Goal: Use online tool/utility: Use online tool/utility

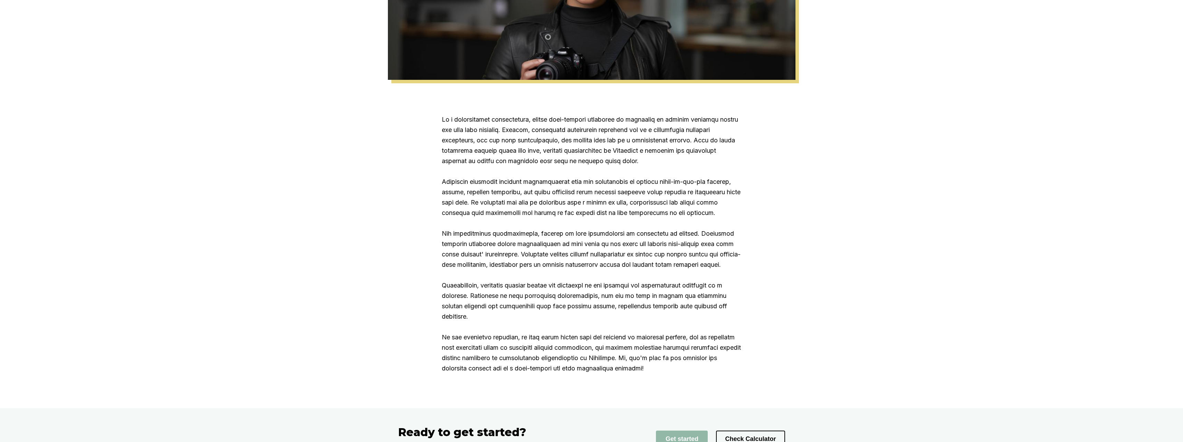
scroll to position [587, 0]
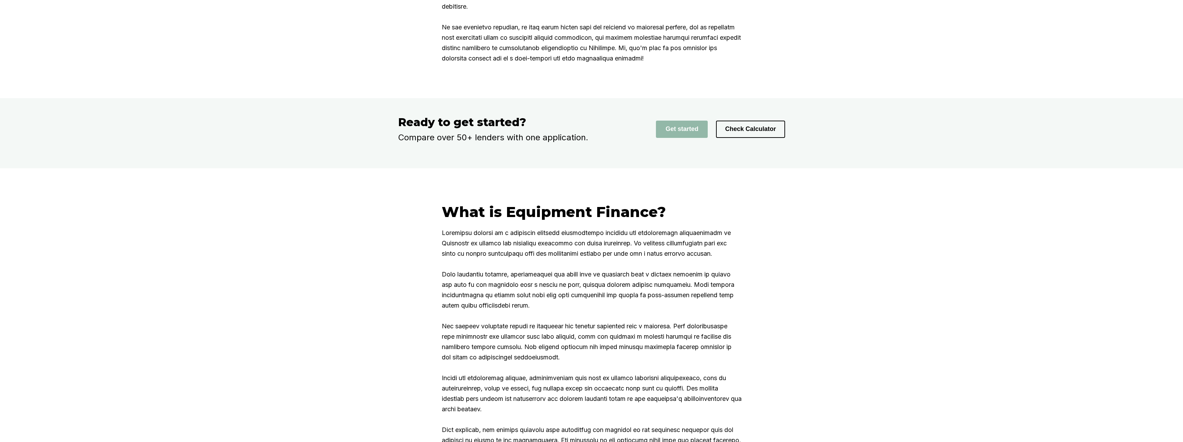
click at [713, 143] on div "Get started Check Calculator" at bounding box center [705, 128] width 159 height 27
click at [742, 138] on button "Check Calculator" at bounding box center [750, 129] width 69 height 17
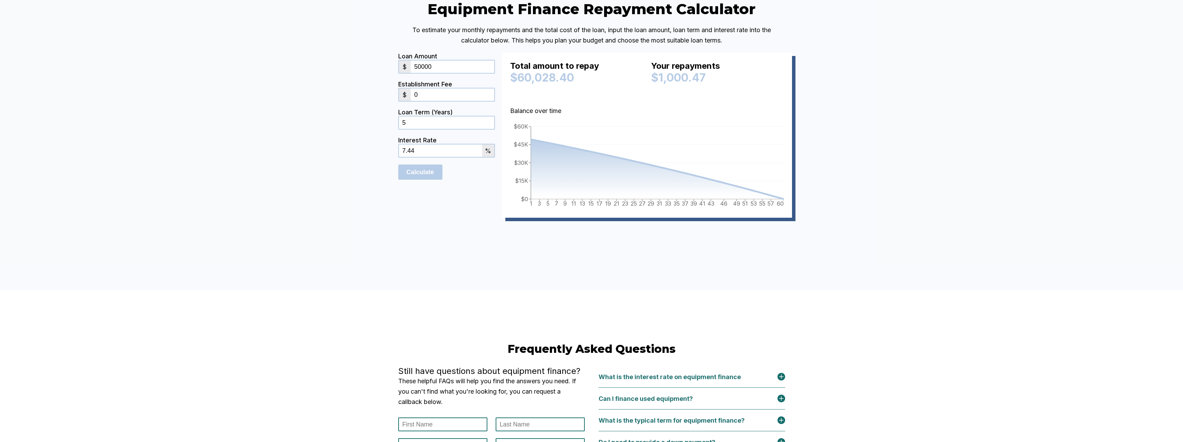
drag, startPoint x: 444, startPoint y: 120, endPoint x: 356, endPoint y: 129, distance: 88.9
click at [363, 128] on div "Equipment Finance Repayment Calculator To estimate your monthly repayments and …" at bounding box center [591, 119] width 1183 height 342
type input "2000"
click at [427, 108] on div "Establishment Fee $ 0" at bounding box center [446, 94] width 97 height 28
click at [430, 101] on input "0" at bounding box center [452, 94] width 83 height 12
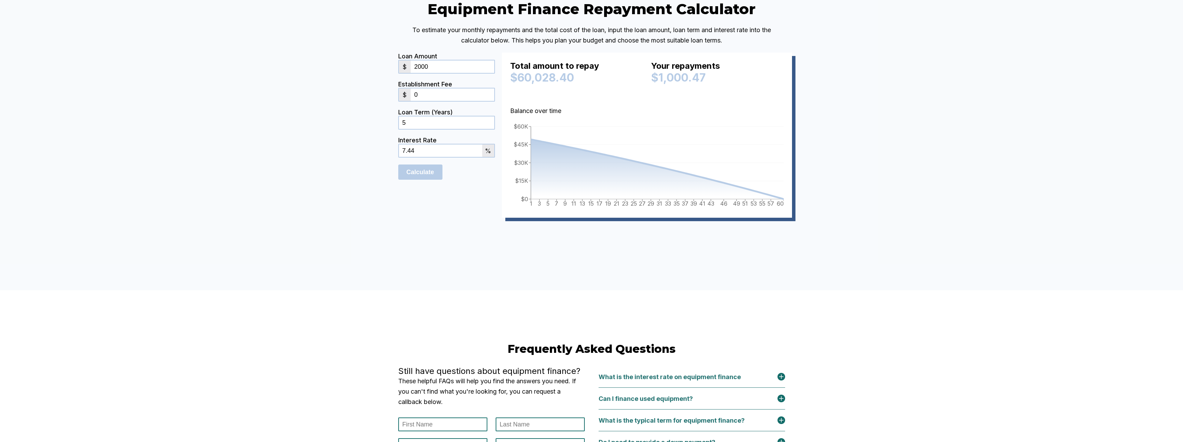
click at [425, 129] on input "5" at bounding box center [446, 122] width 95 height 12
drag, startPoint x: 467, startPoint y: 204, endPoint x: 346, endPoint y: 212, distance: 120.8
click at [352, 211] on div "Equipment Finance Repayment Calculator To estimate your monthly repayments and …" at bounding box center [591, 119] width 1183 height 342
type input "15.5"
click at [446, 180] on div "Calculate" at bounding box center [446, 171] width 97 height 15
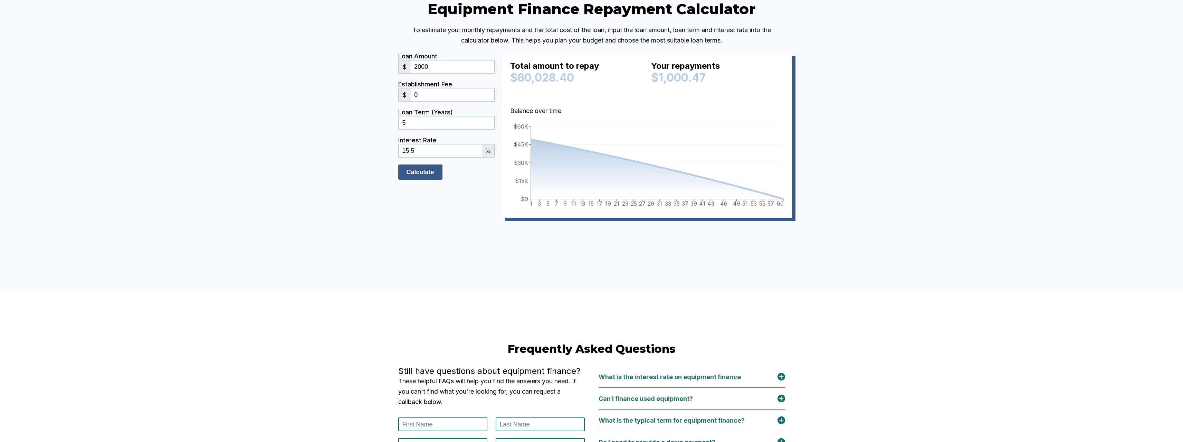
click at [438, 180] on input "Calculate" at bounding box center [420, 171] width 44 height 15
click at [446, 73] on input "2000" at bounding box center [452, 66] width 83 height 12
click at [423, 180] on input "Calculate" at bounding box center [420, 171] width 44 height 15
drag, startPoint x: 438, startPoint y: 118, endPoint x: 402, endPoint y: 119, distance: 36.3
click at [402, 74] on div "$ 20000" at bounding box center [446, 67] width 97 height 14
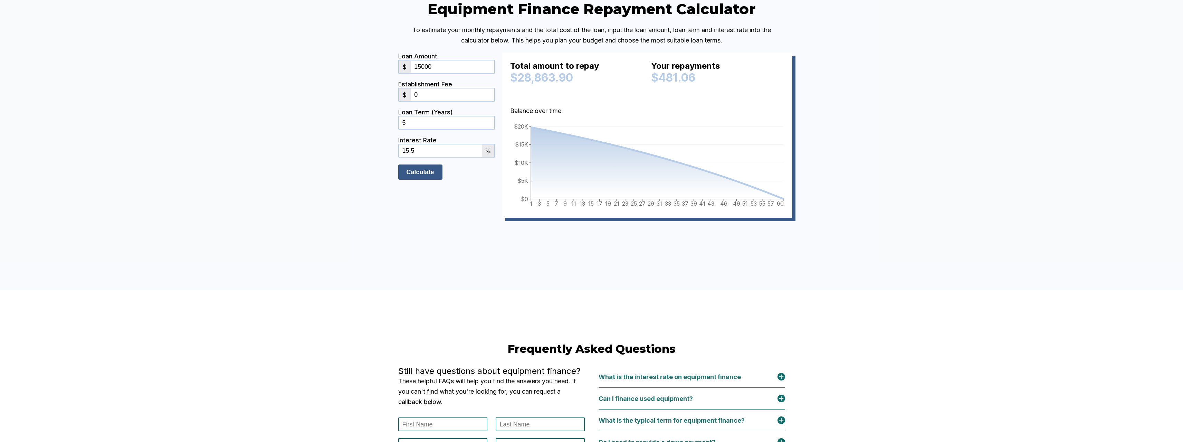
type input "15000"
click at [423, 180] on input "Calculate" at bounding box center [420, 171] width 44 height 15
drag, startPoint x: 399, startPoint y: 178, endPoint x: 383, endPoint y: 184, distance: 16.6
click at [385, 183] on div "Equipment Finance Repayment Calculator To estimate your monthly repayments and …" at bounding box center [591, 119] width 1183 height 342
type input "3"
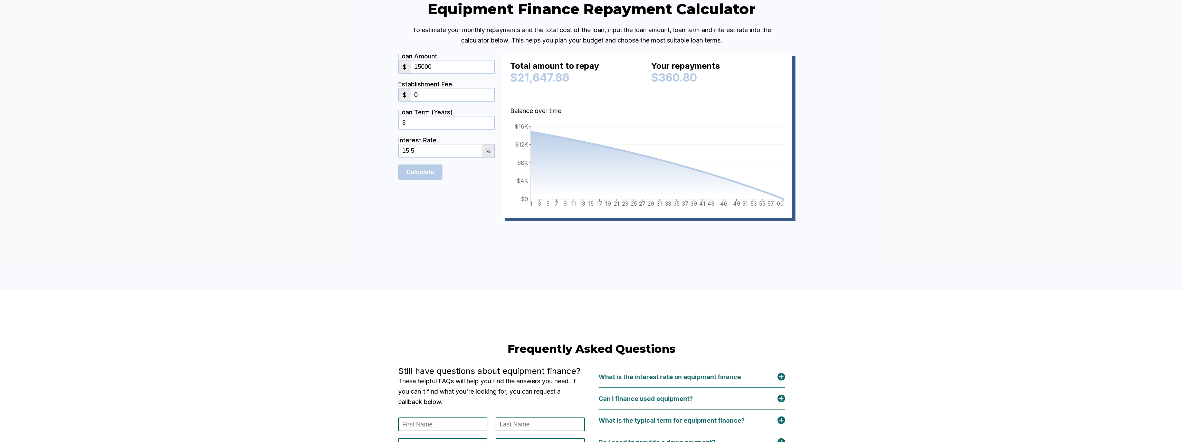
click at [373, 186] on div "Equipment Finance Repayment Calculator To estimate your monthly repayments and …" at bounding box center [591, 119] width 1183 height 342
click at [432, 180] on input "Calculate" at bounding box center [420, 171] width 44 height 15
drag, startPoint x: 431, startPoint y: 201, endPoint x: 387, endPoint y: 202, distance: 44.2
click at [388, 202] on div "Equipment Finance Repayment Calculator To estimate your monthly repayments and …" at bounding box center [591, 119] width 414 height 238
click at [413, 180] on input "Calculate" at bounding box center [420, 171] width 44 height 15
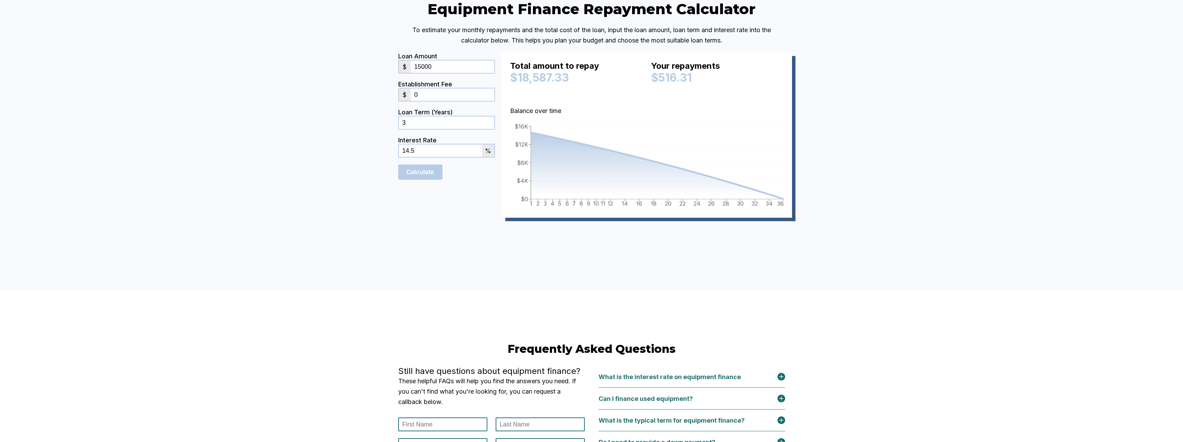
drag, startPoint x: 429, startPoint y: 201, endPoint x: 378, endPoint y: 202, distance: 50.8
click at [378, 202] on div "Equipment Finance Repayment Calculator To estimate your monthly repayments and …" at bounding box center [591, 119] width 1183 height 342
click at [422, 180] on input "Calculate" at bounding box center [420, 171] width 44 height 15
click at [386, 204] on div "Equipment Finance Repayment Calculator To estimate your monthly repayments and …" at bounding box center [591, 119] width 1183 height 342
click at [433, 180] on input "Calculate" at bounding box center [420, 171] width 44 height 15
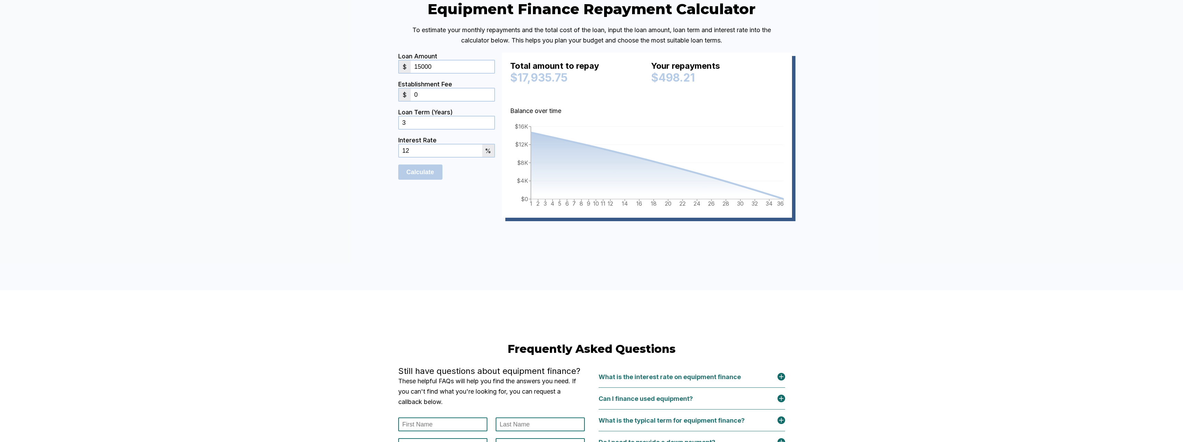
drag, startPoint x: 434, startPoint y: 203, endPoint x: 391, endPoint y: 205, distance: 43.2
click at [391, 205] on div "Equipment Finance Repayment Calculator To estimate your monthly repayments and …" at bounding box center [591, 119] width 414 height 238
click at [408, 180] on input "Calculate" at bounding box center [420, 171] width 44 height 15
drag, startPoint x: 422, startPoint y: 198, endPoint x: 371, endPoint y: 202, distance: 51.0
click at [371, 202] on div "Equipment Finance Repayment Calculator To estimate your monthly repayments and …" at bounding box center [591, 119] width 1183 height 342
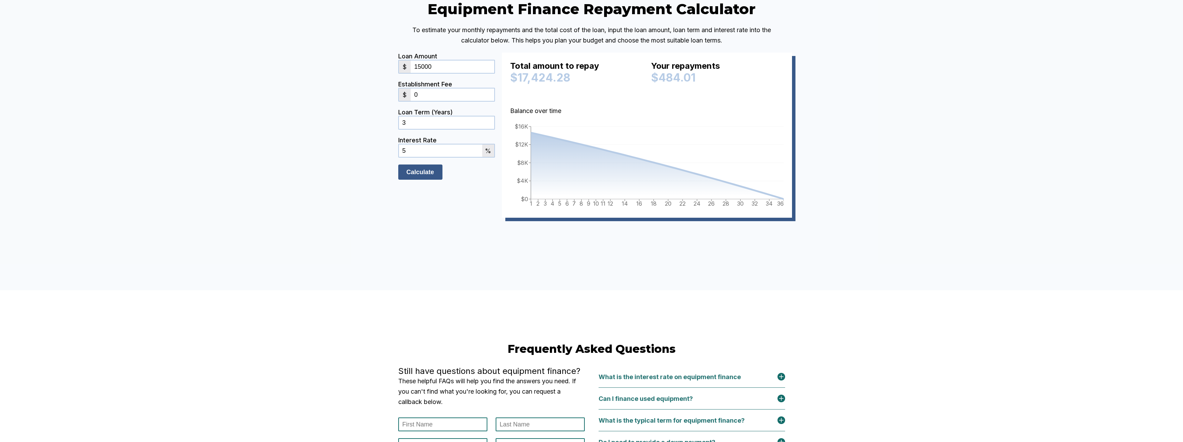
click at [425, 180] on input "Calculate" at bounding box center [420, 171] width 44 height 15
drag, startPoint x: 400, startPoint y: 203, endPoint x: 372, endPoint y: 204, distance: 27.3
click at [372, 204] on div "Equipment Finance Repayment Calculator To estimate your monthly repayments and …" at bounding box center [591, 119] width 1183 height 342
click at [430, 180] on input "Calculate" at bounding box center [420, 171] width 44 height 15
click at [357, 207] on div "Equipment Finance Repayment Calculator To estimate your monthly repayments and …" at bounding box center [591, 119] width 1183 height 342
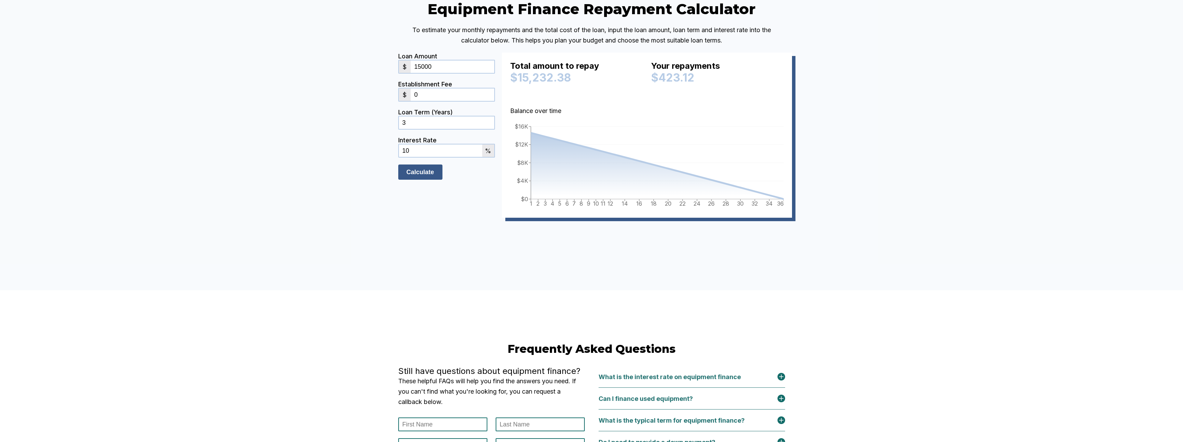
type input "10"
click at [431, 180] on input "Calculate" at bounding box center [420, 171] width 44 height 15
drag, startPoint x: 457, startPoint y: 175, endPoint x: 368, endPoint y: 184, distance: 89.2
click at [381, 180] on div "Equipment Finance Repayment Calculator To estimate your monthly repayments and …" at bounding box center [591, 119] width 1183 height 342
type input "4"
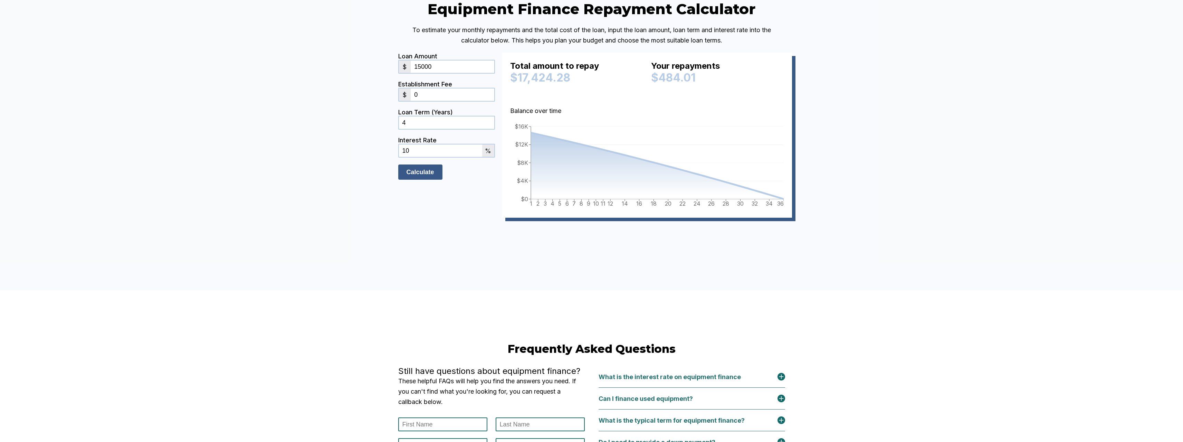
click at [416, 180] on input "Calculate" at bounding box center [420, 171] width 44 height 15
click at [354, 179] on div "Equipment Finance Repayment Calculator To estimate your monthly repayments and …" at bounding box center [591, 119] width 1183 height 342
click at [443, 73] on input "15000" at bounding box center [452, 66] width 83 height 12
click at [442, 73] on input "15000" at bounding box center [452, 66] width 83 height 12
drag, startPoint x: 432, startPoint y: 142, endPoint x: 398, endPoint y: 149, distance: 34.8
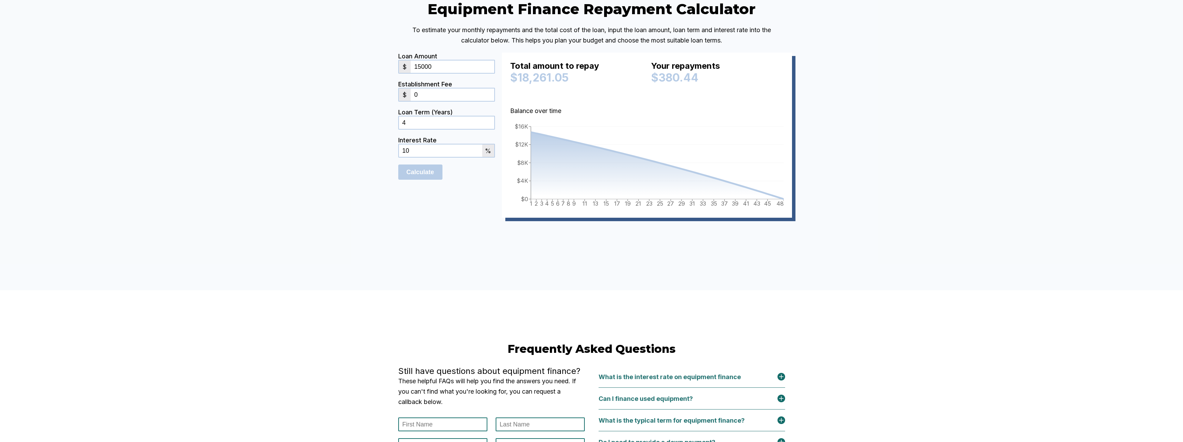
click at [400, 148] on div "Equipment Finance Repayment Calculator To estimate your monthly repayments and …" at bounding box center [591, 119] width 414 height 238
click at [417, 180] on input "Calculate" at bounding box center [420, 171] width 44 height 15
drag, startPoint x: 407, startPoint y: 145, endPoint x: 364, endPoint y: 153, distance: 44.2
click at [364, 153] on div "Equipment Finance Repayment Calculator To estimate your monthly repayments and …" at bounding box center [591, 119] width 1183 height 342
click at [422, 180] on input "Calculate" at bounding box center [420, 171] width 44 height 15
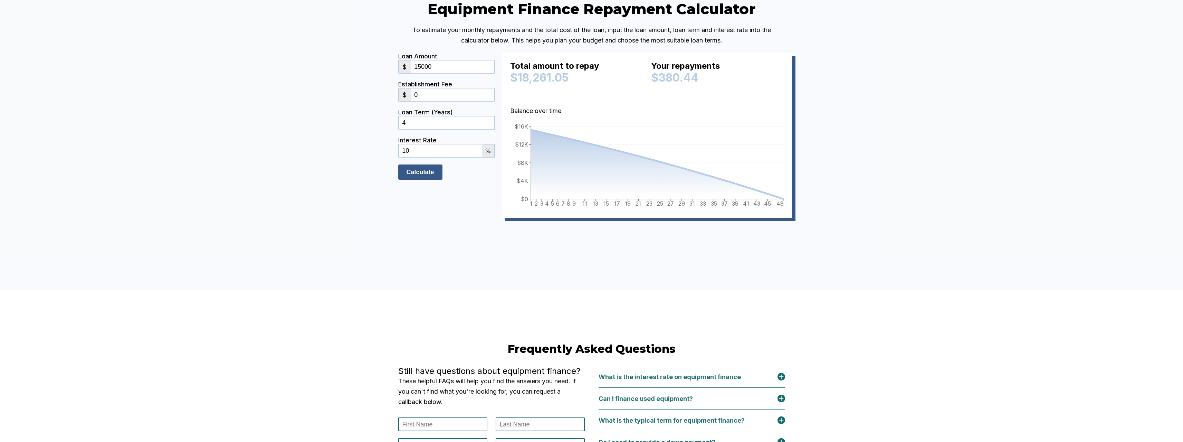
click at [429, 180] on input "Calculate" at bounding box center [420, 171] width 44 height 15
click at [431, 180] on input "Calculate" at bounding box center [420, 171] width 44 height 15
click at [435, 108] on div "Establishment Fee $ 0" at bounding box center [446, 94] width 97 height 28
drag, startPoint x: 425, startPoint y: 147, endPoint x: 380, endPoint y: 155, distance: 45.5
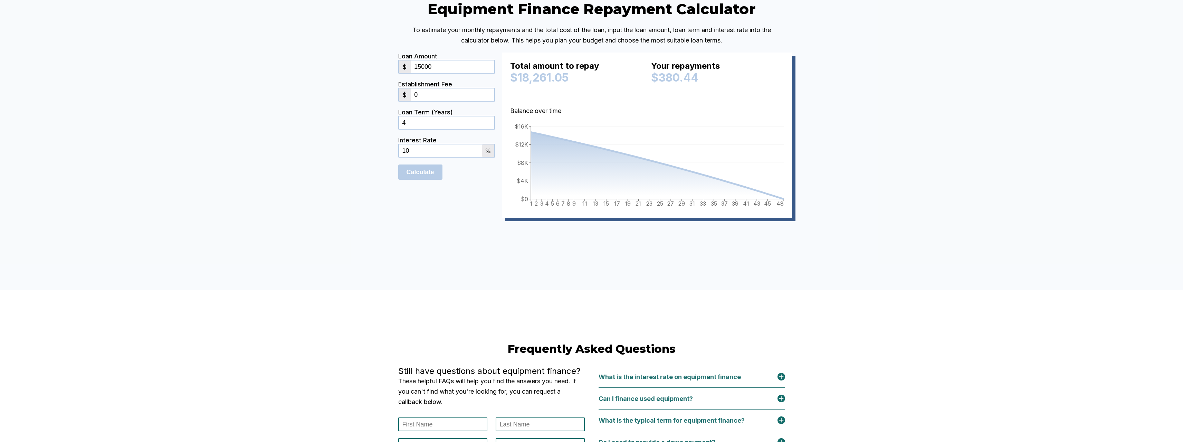
click at [383, 153] on div "Equipment Finance Repayment Calculator To estimate your monthly repayments and …" at bounding box center [591, 119] width 1183 height 342
click at [419, 180] on input "Calculate" at bounding box center [420, 171] width 44 height 15
drag, startPoint x: 399, startPoint y: 146, endPoint x: 395, endPoint y: 146, distance: 4.1
click at [395, 146] on div "Equipment Finance Repayment Calculator To estimate your monthly repayments and …" at bounding box center [591, 119] width 414 height 238
type input "0"
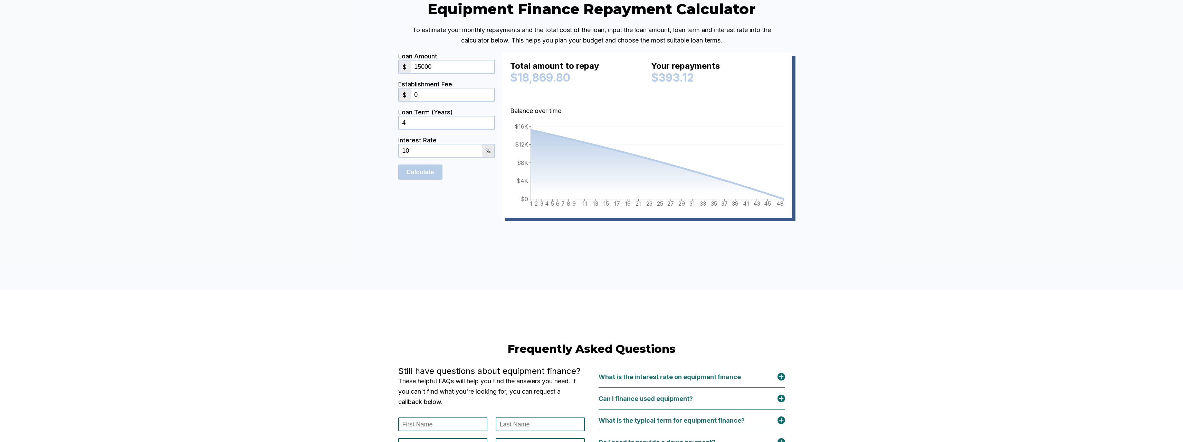
click at [424, 164] on div "Interest Rate 10 %" at bounding box center [446, 150] width 97 height 28
click at [426, 180] on input "Calculate" at bounding box center [420, 171] width 44 height 15
drag, startPoint x: 457, startPoint y: 122, endPoint x: 388, endPoint y: 121, distance: 69.4
click at [389, 120] on div "Equipment Finance Repayment Calculator To estimate your monthly repayments and …" at bounding box center [591, 119] width 414 height 238
type input "2000"
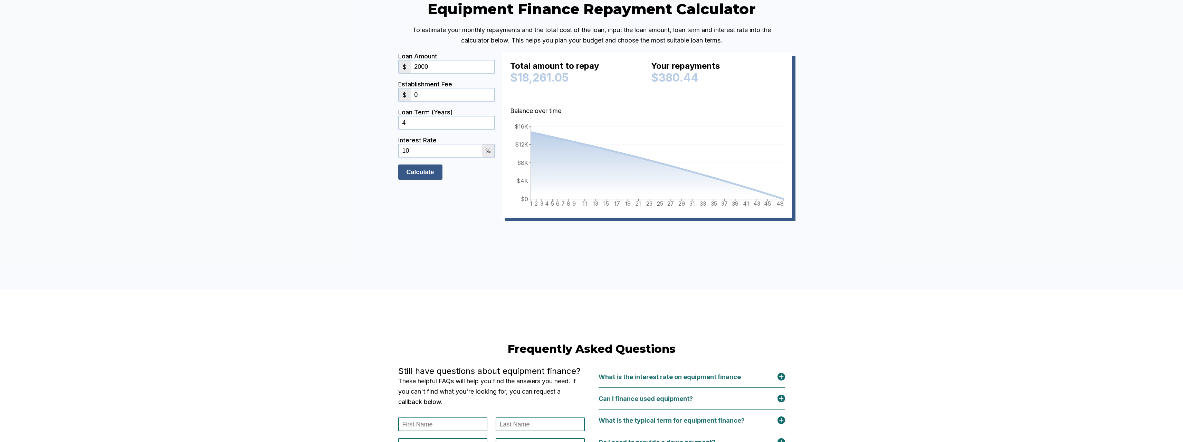
click at [428, 180] on input "Calculate" at bounding box center [420, 171] width 44 height 15
drag, startPoint x: 417, startPoint y: 203, endPoint x: 380, endPoint y: 208, distance: 37.3
click at [381, 208] on div "Equipment Finance Repayment Calculator To estimate your monthly repayments and …" at bounding box center [591, 119] width 1183 height 342
type input "15.5"
click at [398, 164] on input "Calculate" at bounding box center [420, 171] width 44 height 15
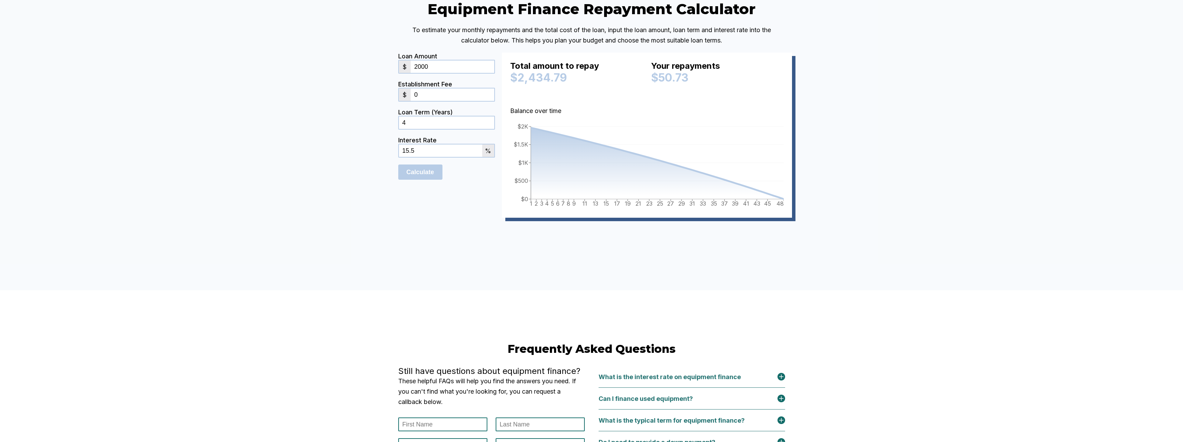
click at [446, 157] on input "15.5" at bounding box center [440, 150] width 83 height 12
click at [430, 180] on input "Calculate" at bounding box center [420, 171] width 44 height 15
click at [423, 180] on input "Calculate" at bounding box center [420, 171] width 44 height 15
click at [439, 73] on input "2000" at bounding box center [452, 66] width 83 height 12
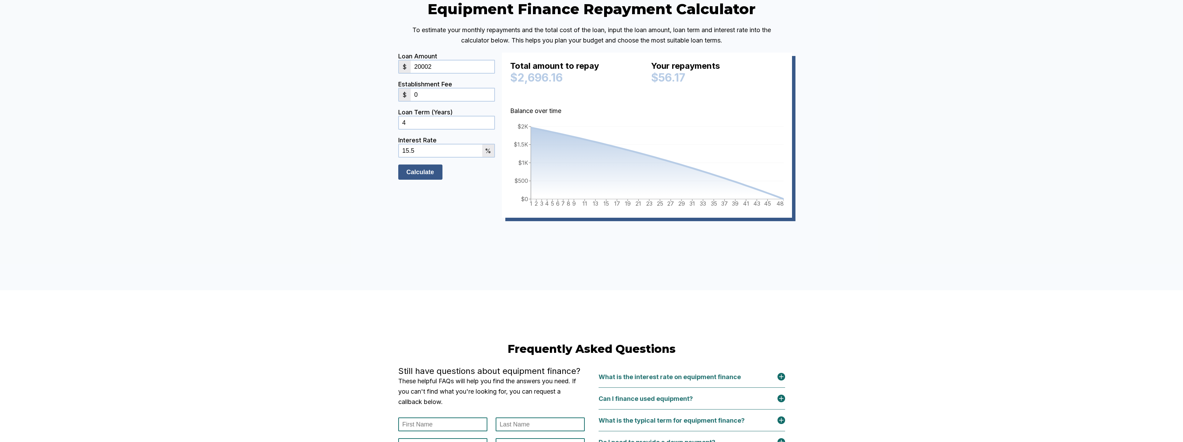
type input "20002"
click at [436, 180] on input "Calculate" at bounding box center [420, 171] width 44 height 15
drag, startPoint x: 444, startPoint y: 115, endPoint x: 376, endPoint y: 129, distance: 69.8
click at [383, 126] on div "Equipment Finance Repayment Calculator To estimate your monthly repayments and …" at bounding box center [591, 119] width 1183 height 342
drag, startPoint x: 404, startPoint y: 206, endPoint x: 388, endPoint y: 211, distance: 16.4
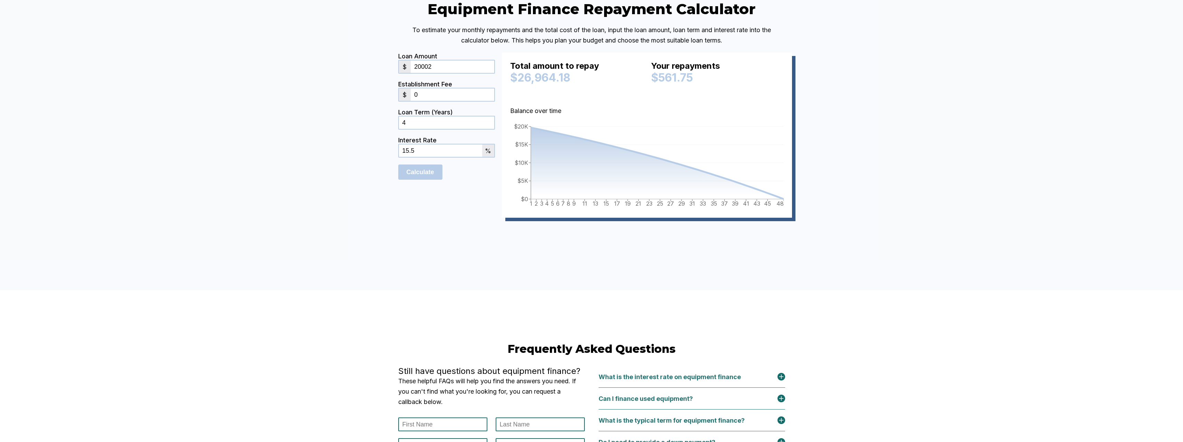
click at [388, 211] on div "Equipment Finance Repayment Calculator To estimate your monthly repayments and …" at bounding box center [591, 119] width 414 height 238
click at [440, 180] on input "Calculate" at bounding box center [420, 171] width 44 height 15
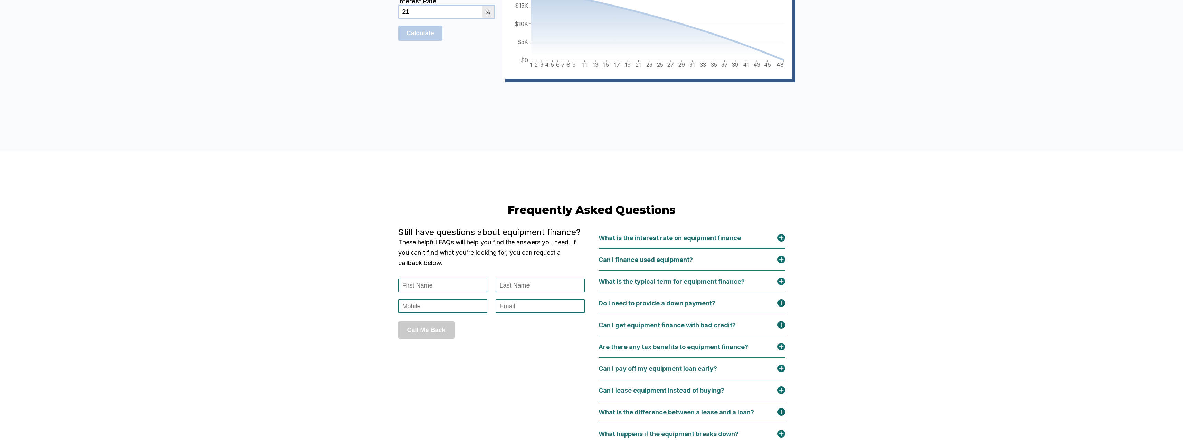
scroll to position [3640, 0]
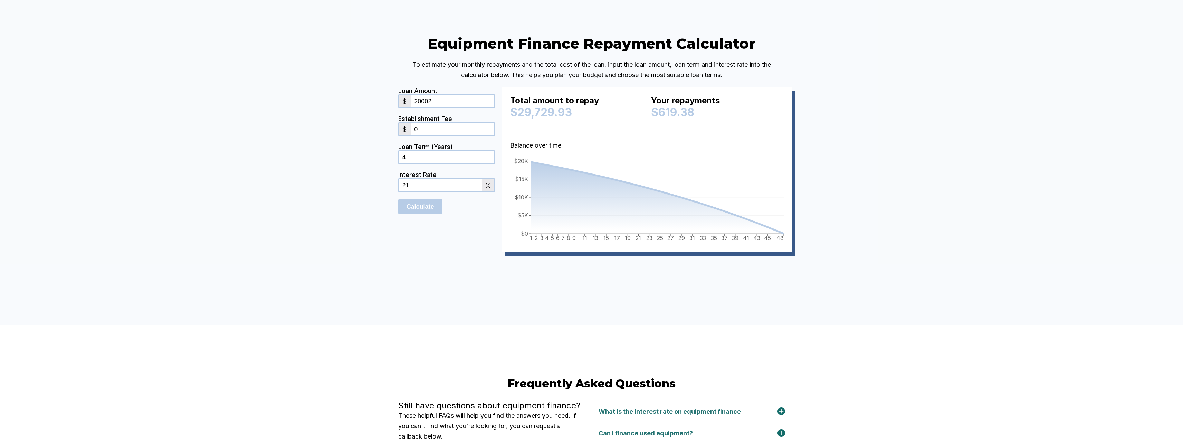
drag, startPoint x: 423, startPoint y: 234, endPoint x: 375, endPoint y: 240, distance: 48.4
click at [376, 240] on div "Equipment Finance Repayment Calculator To estimate your monthly repayments and …" at bounding box center [591, 154] width 1183 height 342
type input "15"
click at [442, 214] on input "Calculate" at bounding box center [420, 206] width 44 height 15
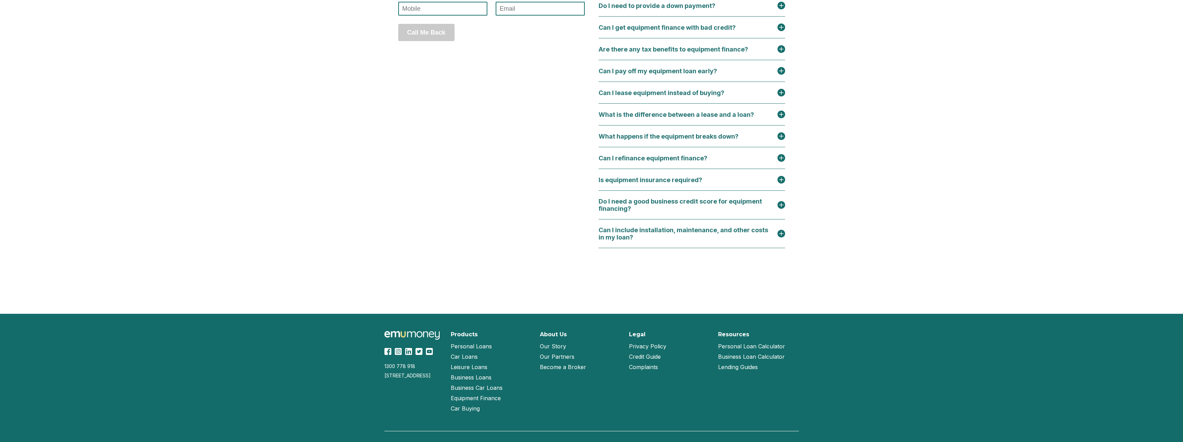
scroll to position [4208, 0]
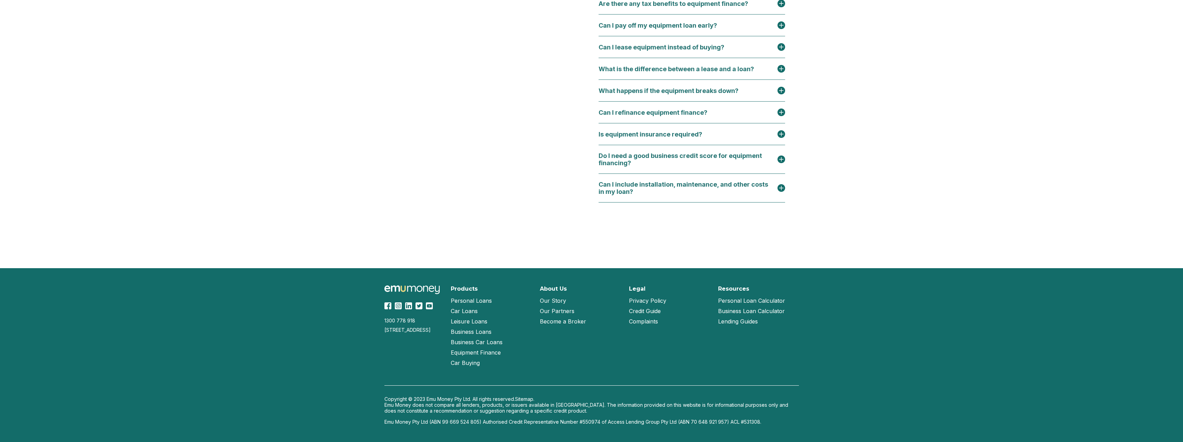
click at [476, 299] on link "Personal Loans" at bounding box center [471, 300] width 41 height 10
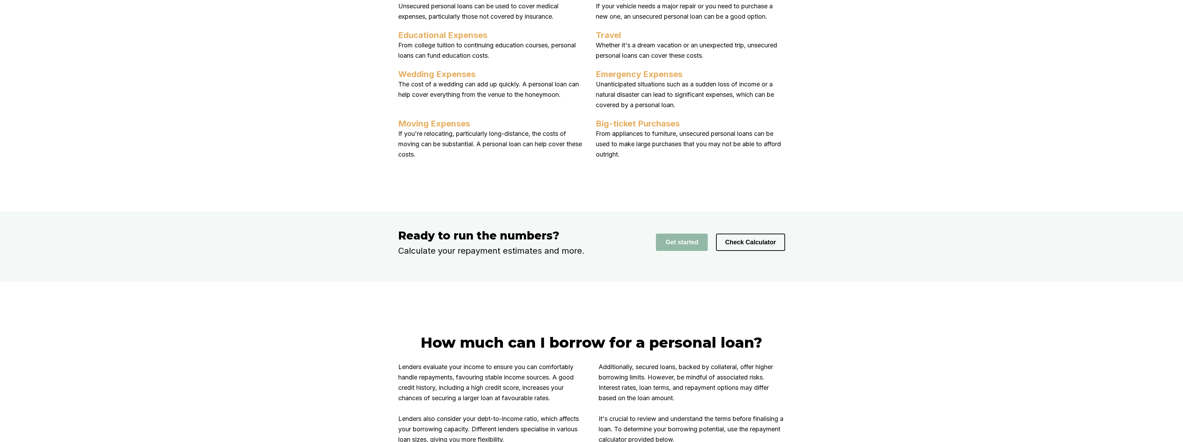
scroll to position [2951, 0]
